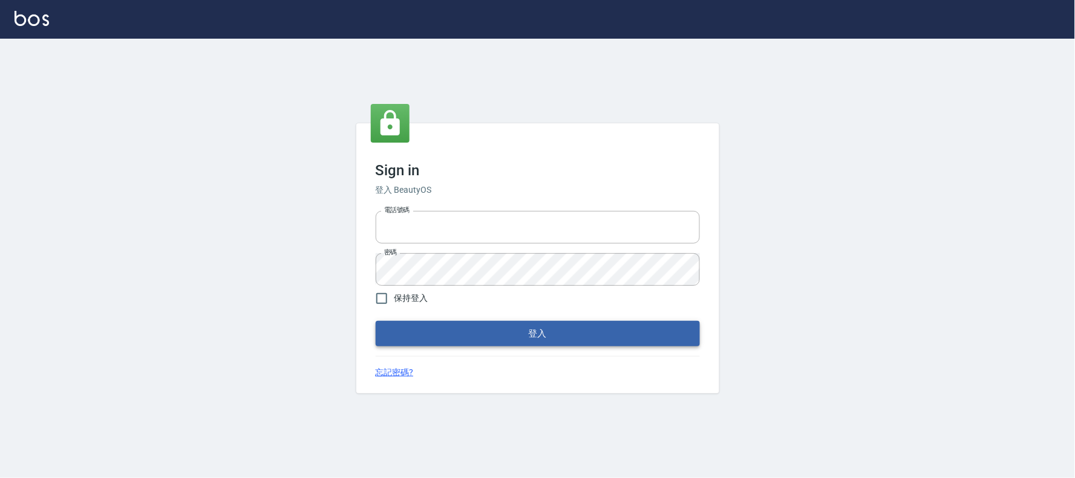
type input "032805930"
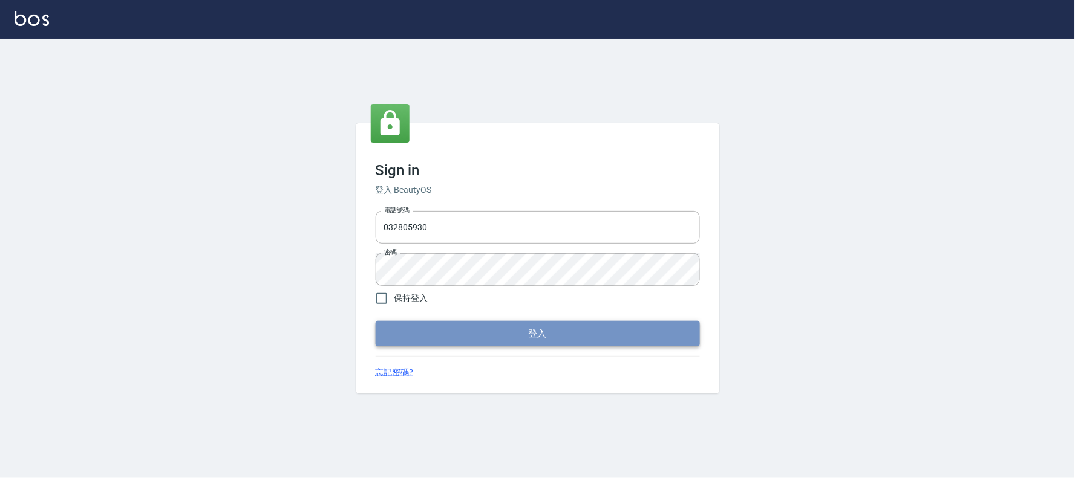
click at [463, 341] on button "登入" at bounding box center [538, 333] width 324 height 25
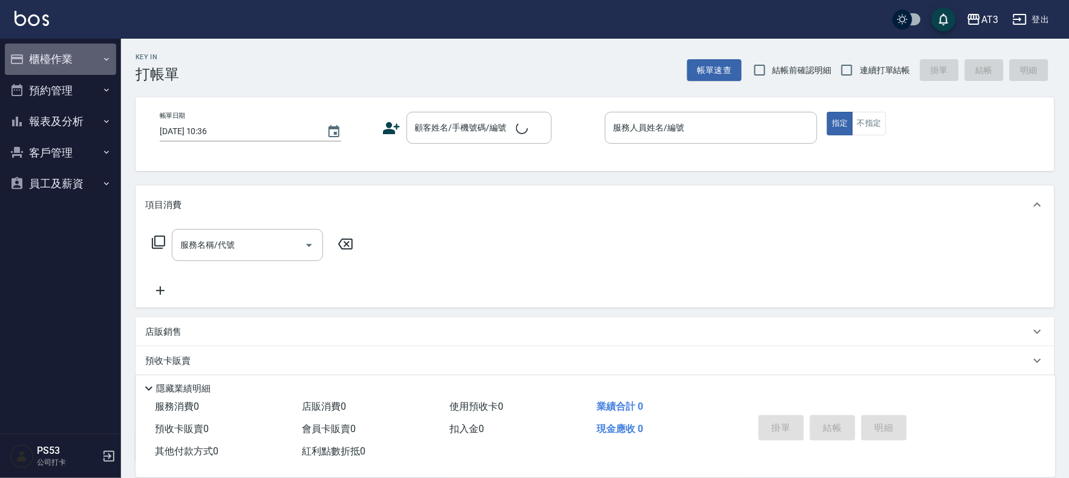
click at [45, 59] on button "櫃檯作業" at bounding box center [60, 59] width 111 height 31
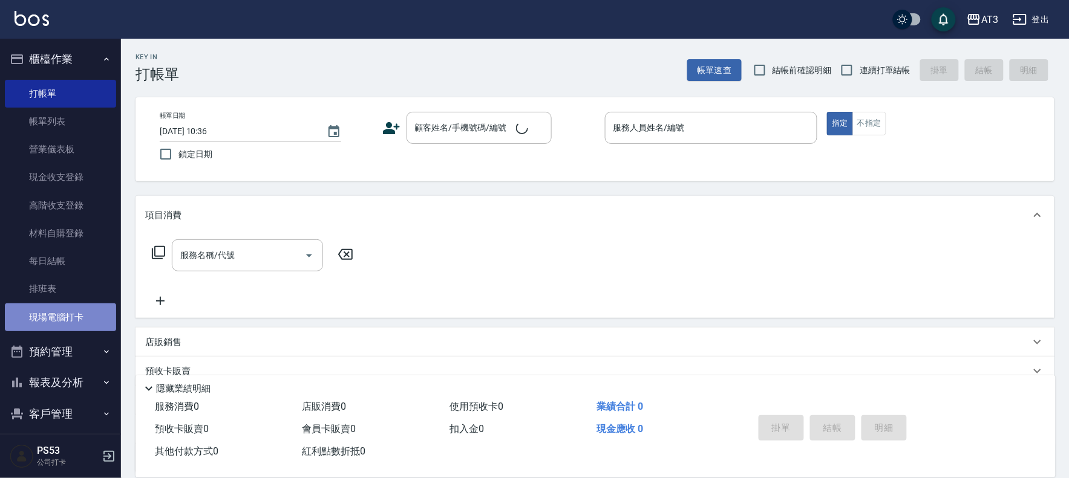
click at [88, 316] on link "現場電腦打卡" at bounding box center [60, 318] width 111 height 28
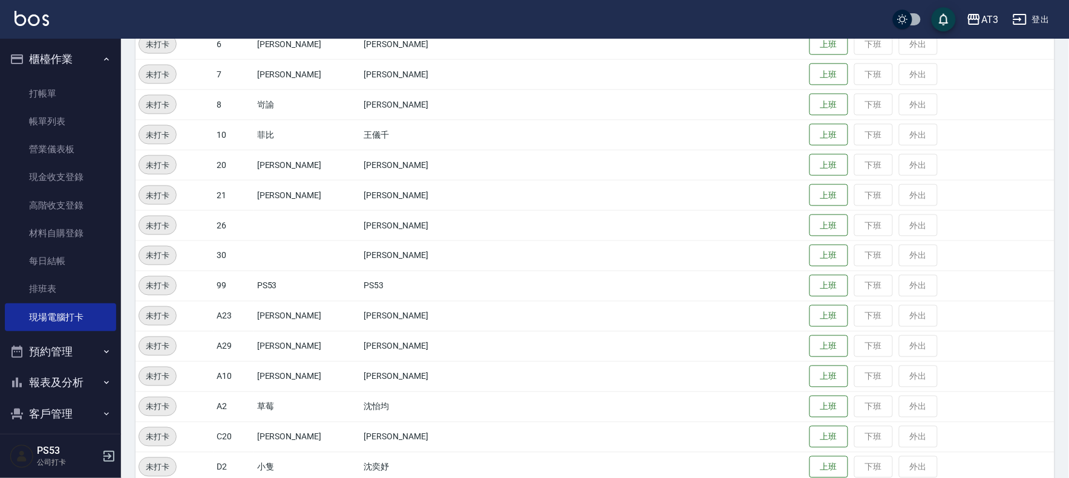
scroll to position [457, 0]
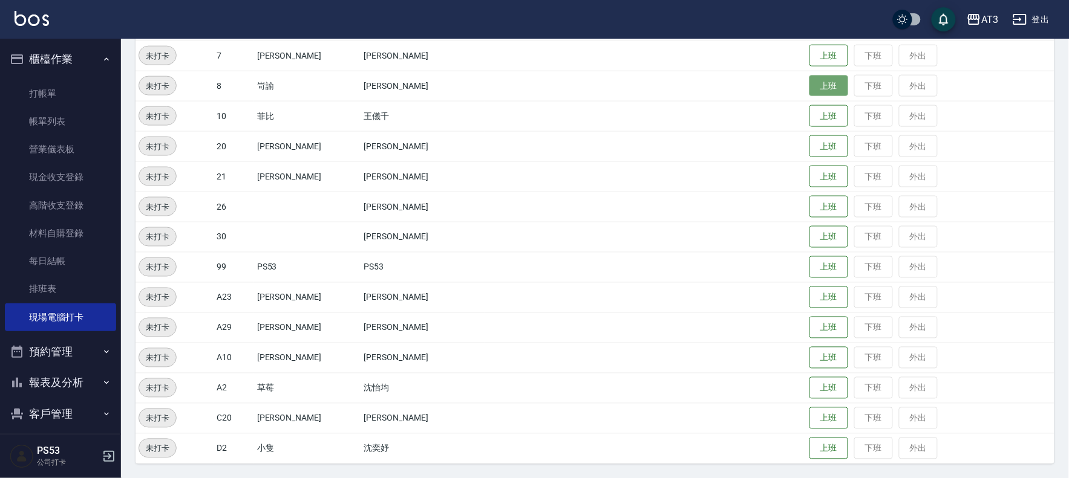
click at [809, 86] on button "上班" at bounding box center [828, 86] width 39 height 21
click at [809, 168] on button "上班" at bounding box center [828, 176] width 39 height 21
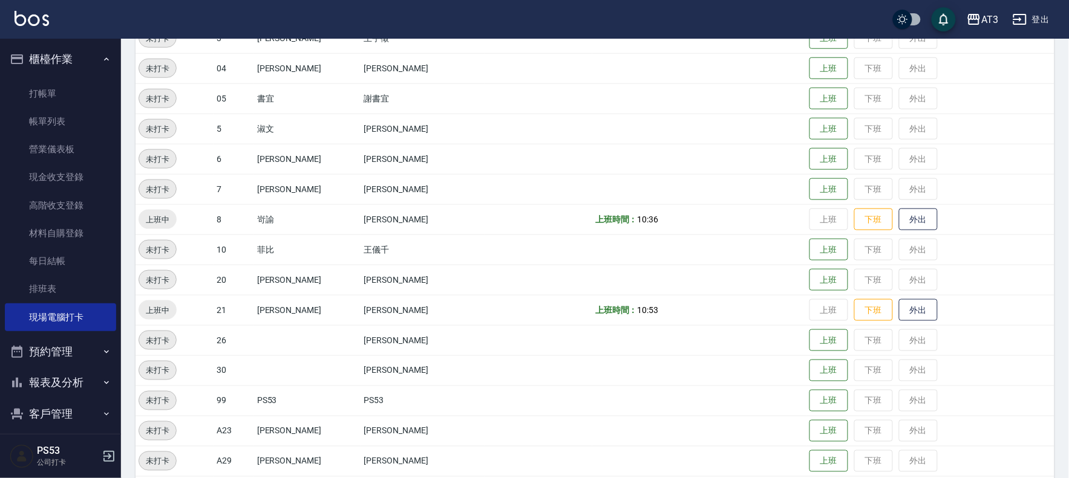
scroll to position [323, 0]
click at [809, 132] on button "上班" at bounding box center [828, 129] width 39 height 21
click at [809, 241] on button "上班" at bounding box center [828, 250] width 39 height 21
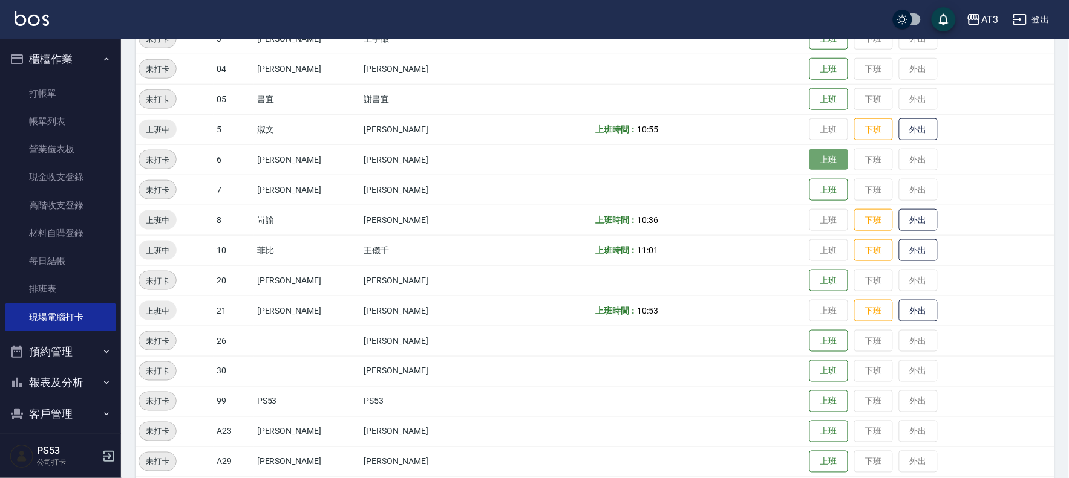
click at [811, 169] on button "上班" at bounding box center [828, 159] width 39 height 21
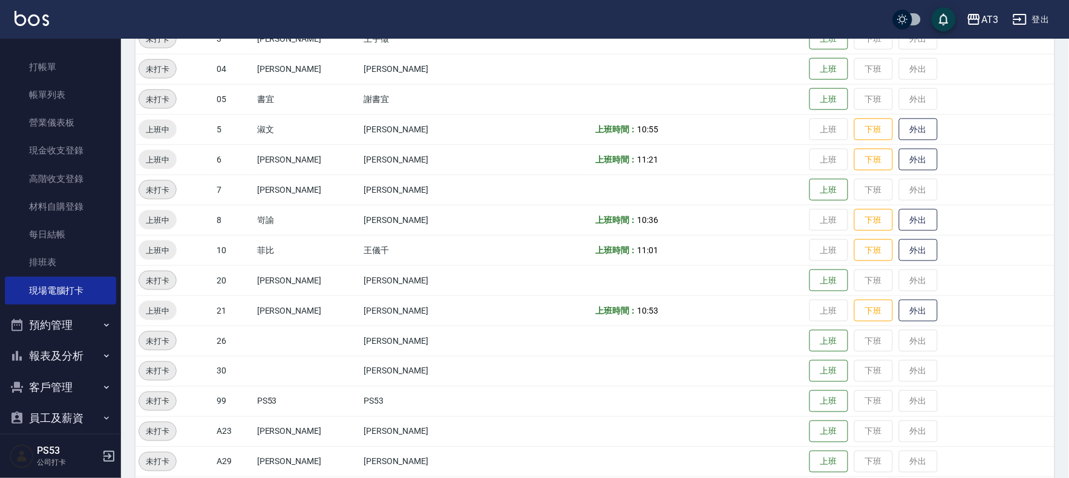
scroll to position [40, 0]
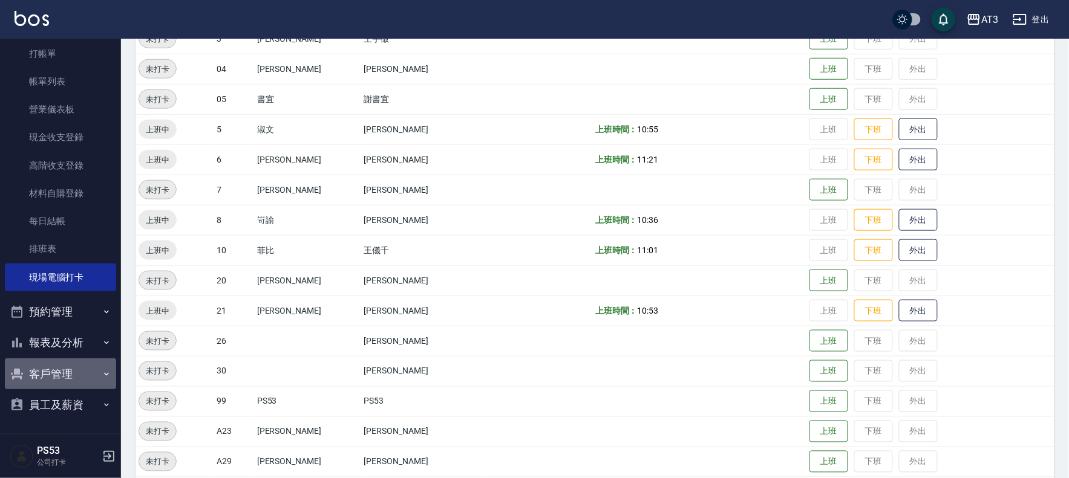
click at [61, 367] on button "客戶管理" at bounding box center [60, 374] width 111 height 31
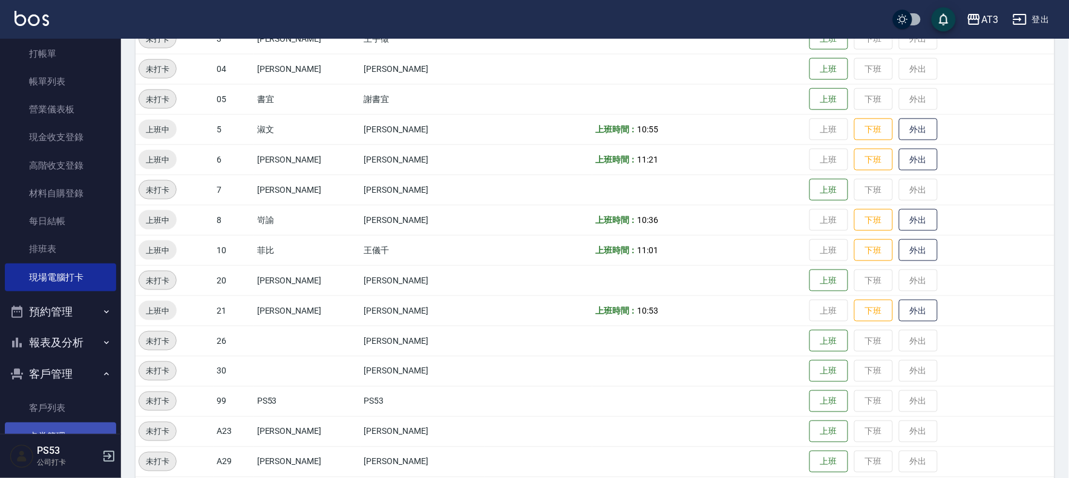
scroll to position [106, 0]
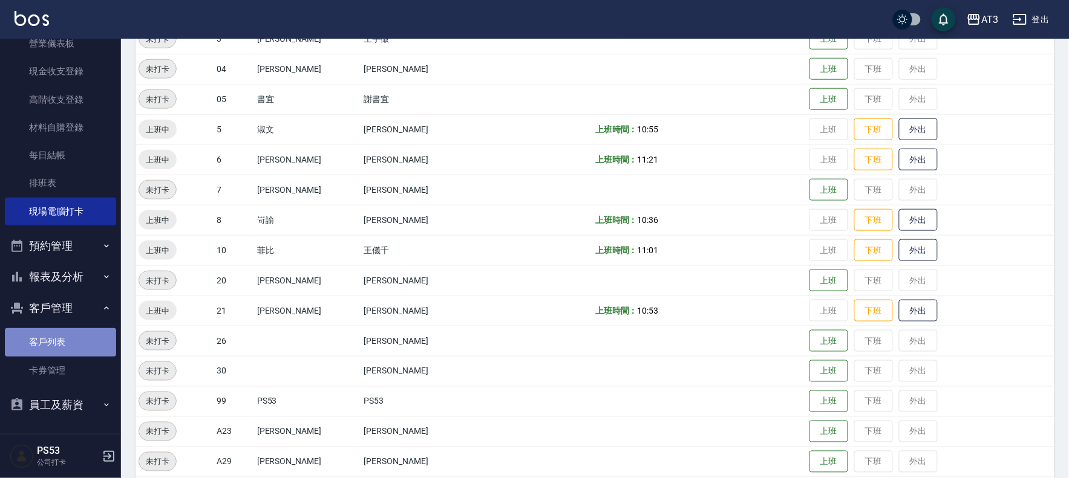
click at [77, 339] on link "客戶列表" at bounding box center [60, 342] width 111 height 28
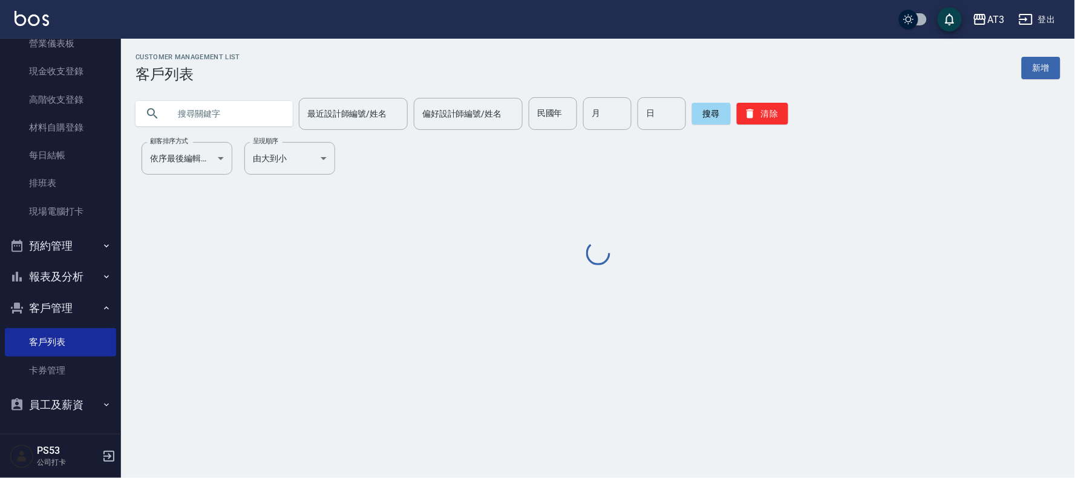
click at [33, 260] on button "預約管理" at bounding box center [60, 245] width 111 height 31
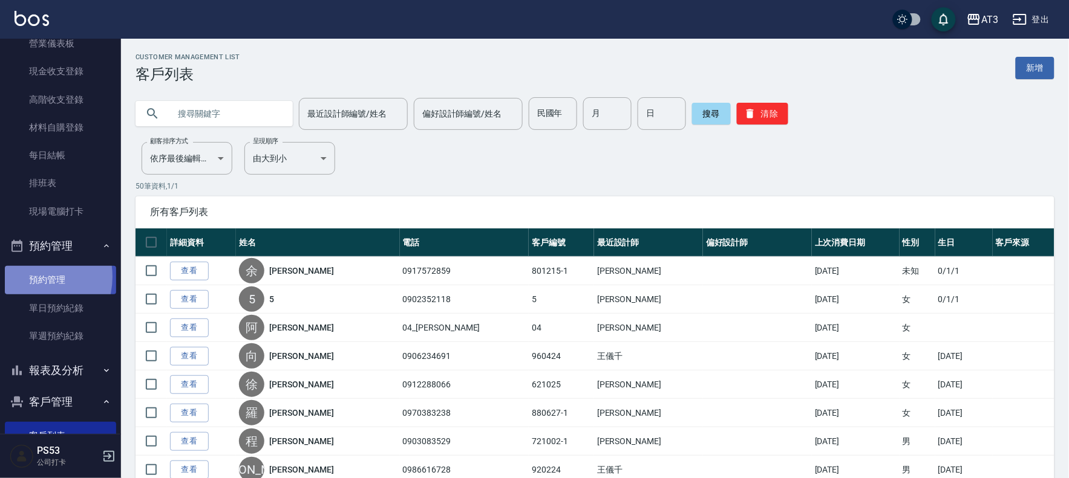
click at [28, 277] on link "預約管理" at bounding box center [60, 280] width 111 height 28
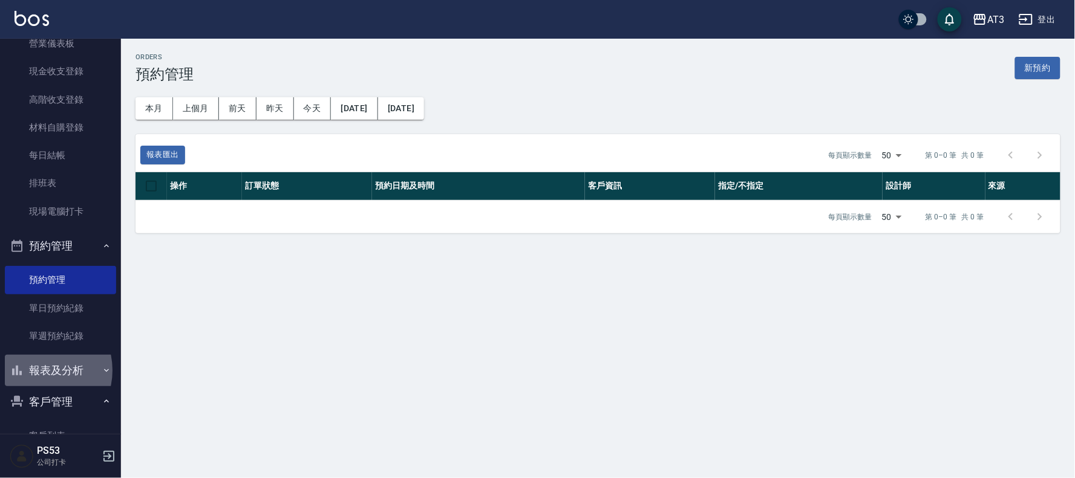
click at [36, 370] on button "報表及分析" at bounding box center [60, 370] width 111 height 31
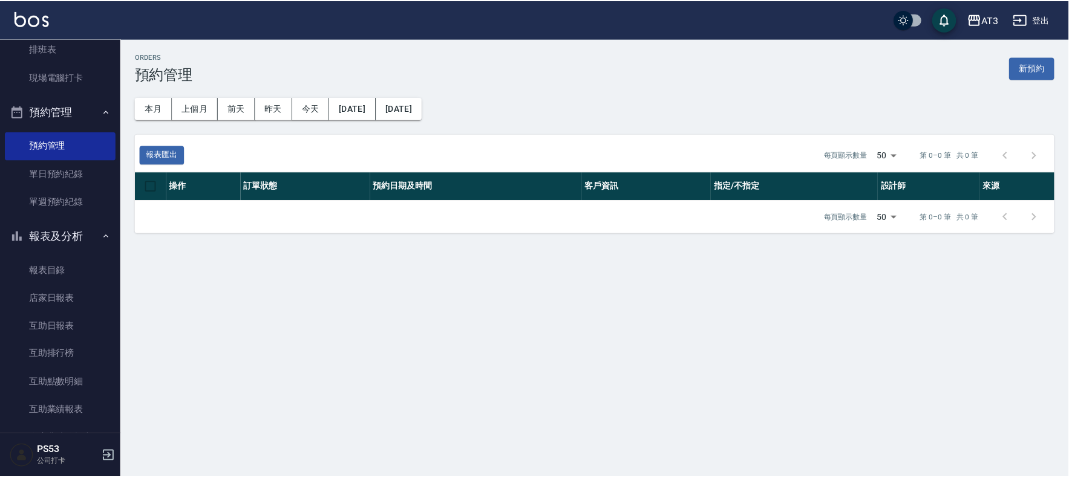
scroll to position [375, 0]
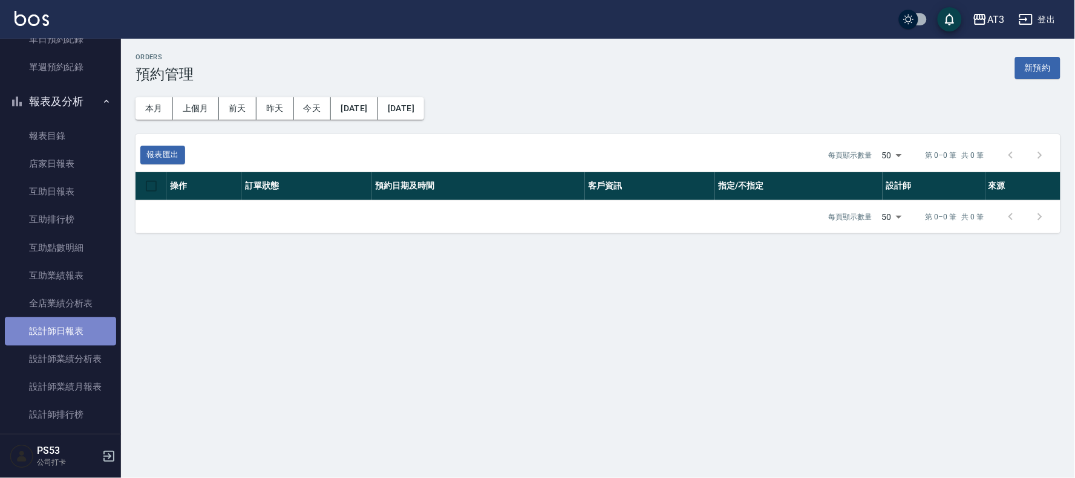
click at [75, 341] on link "設計師日報表" at bounding box center [60, 332] width 111 height 28
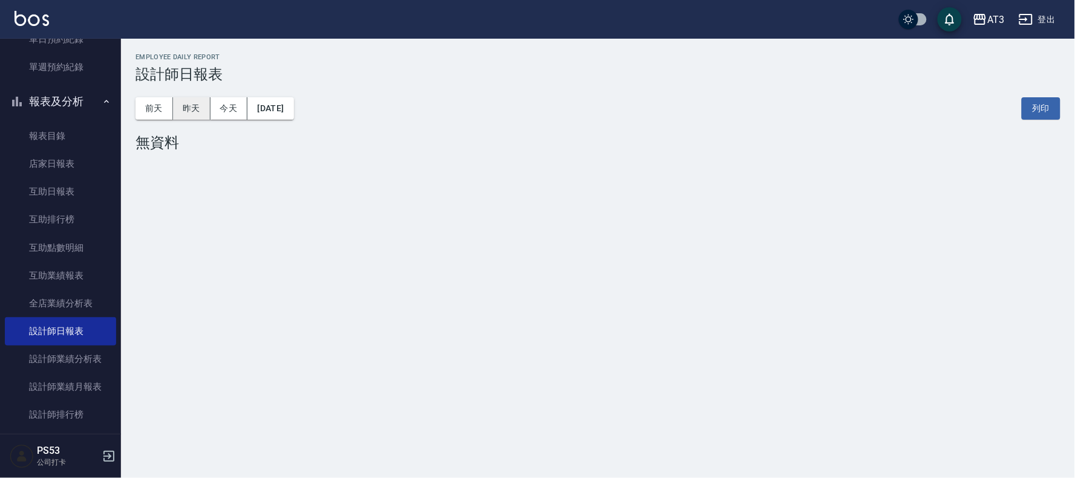
click at [191, 103] on button "昨天" at bounding box center [192, 108] width 38 height 22
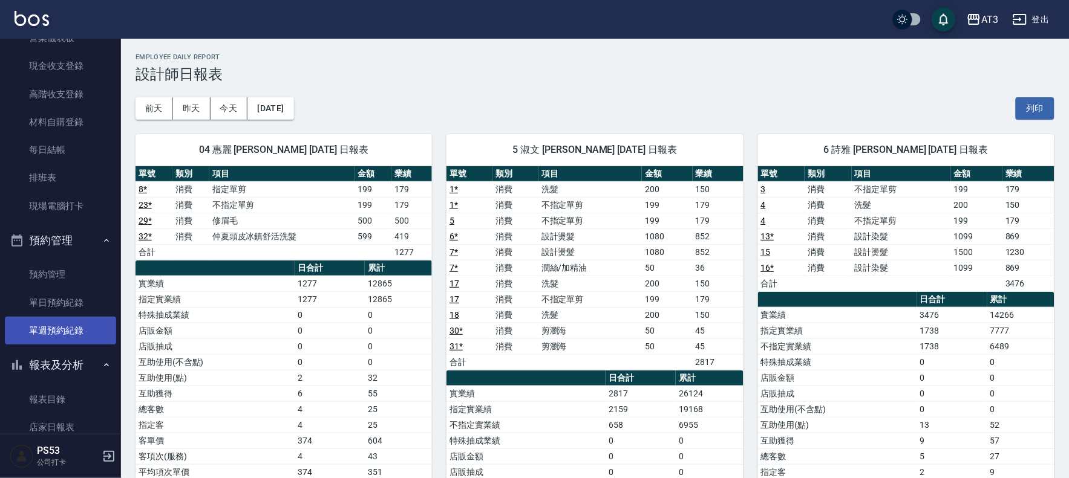
scroll to position [39, 0]
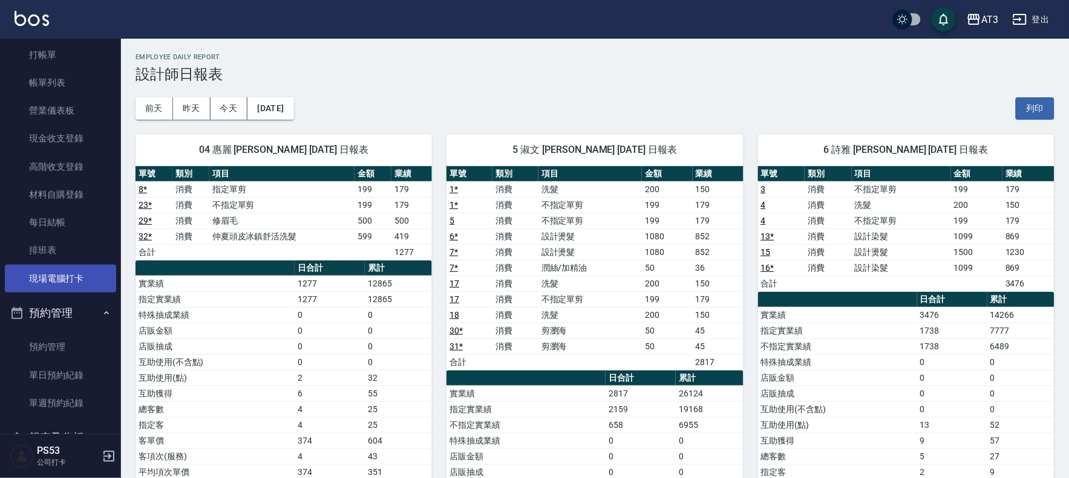
click at [42, 275] on link "現場電腦打卡" at bounding box center [60, 279] width 111 height 28
